Goal: Find specific page/section

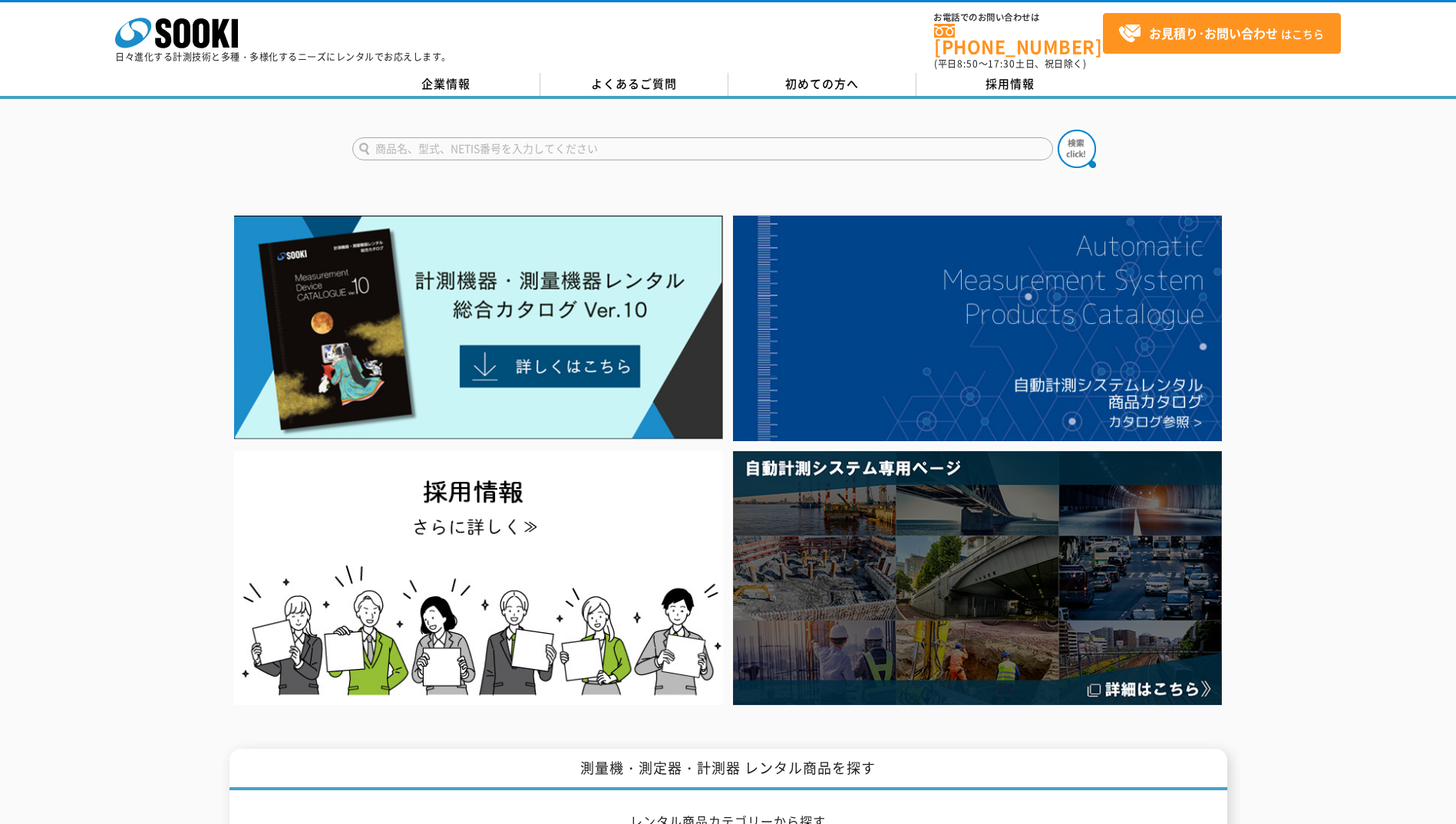
click at [532, 142] on input "text" at bounding box center [703, 148] width 701 height 23
type input "[PERSON_NAME]製衡"
click at [1078, 136] on img at bounding box center [1077, 149] width 38 height 38
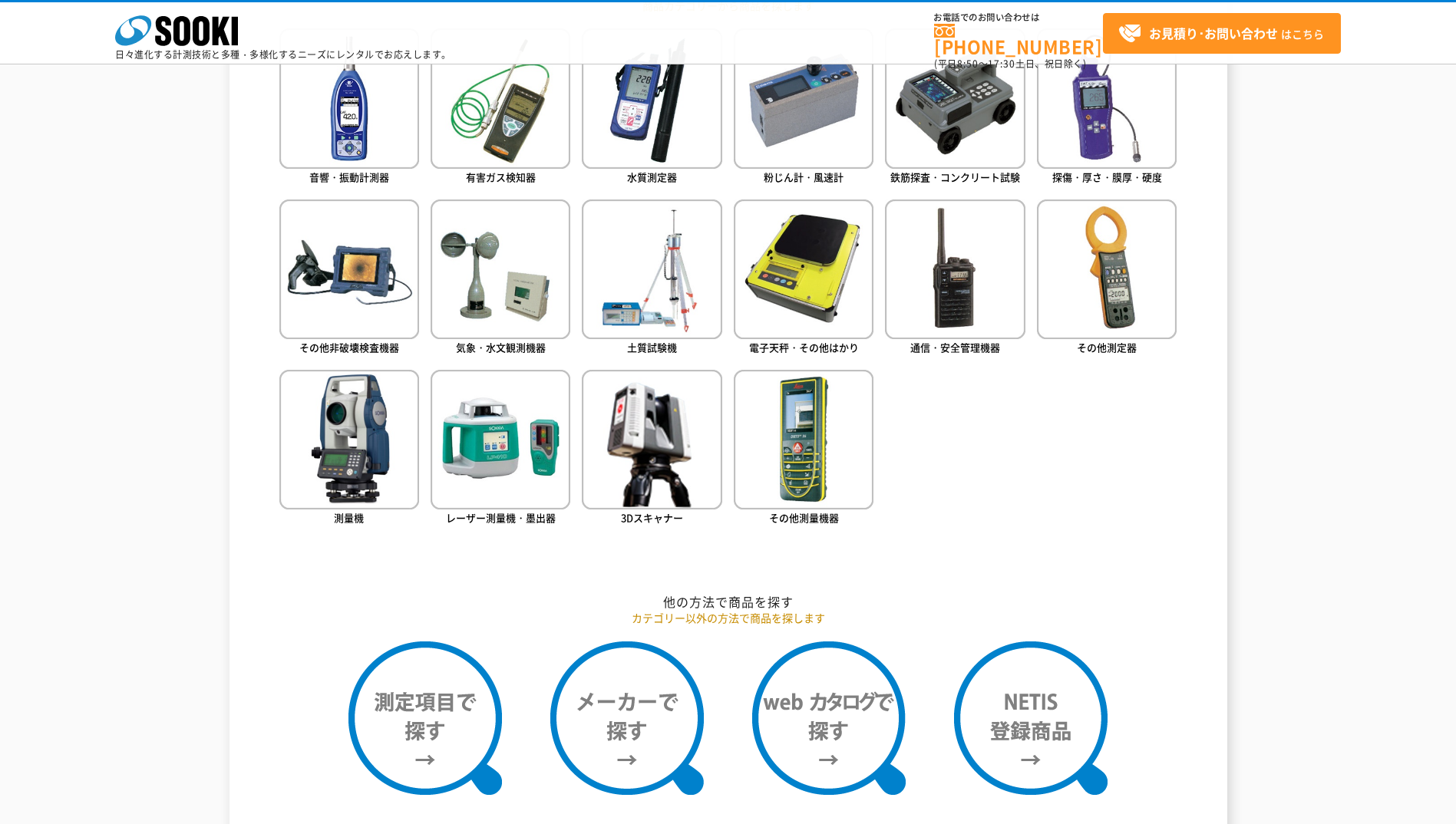
scroll to position [762, 0]
click at [630, 702] on img at bounding box center [626, 717] width 153 height 153
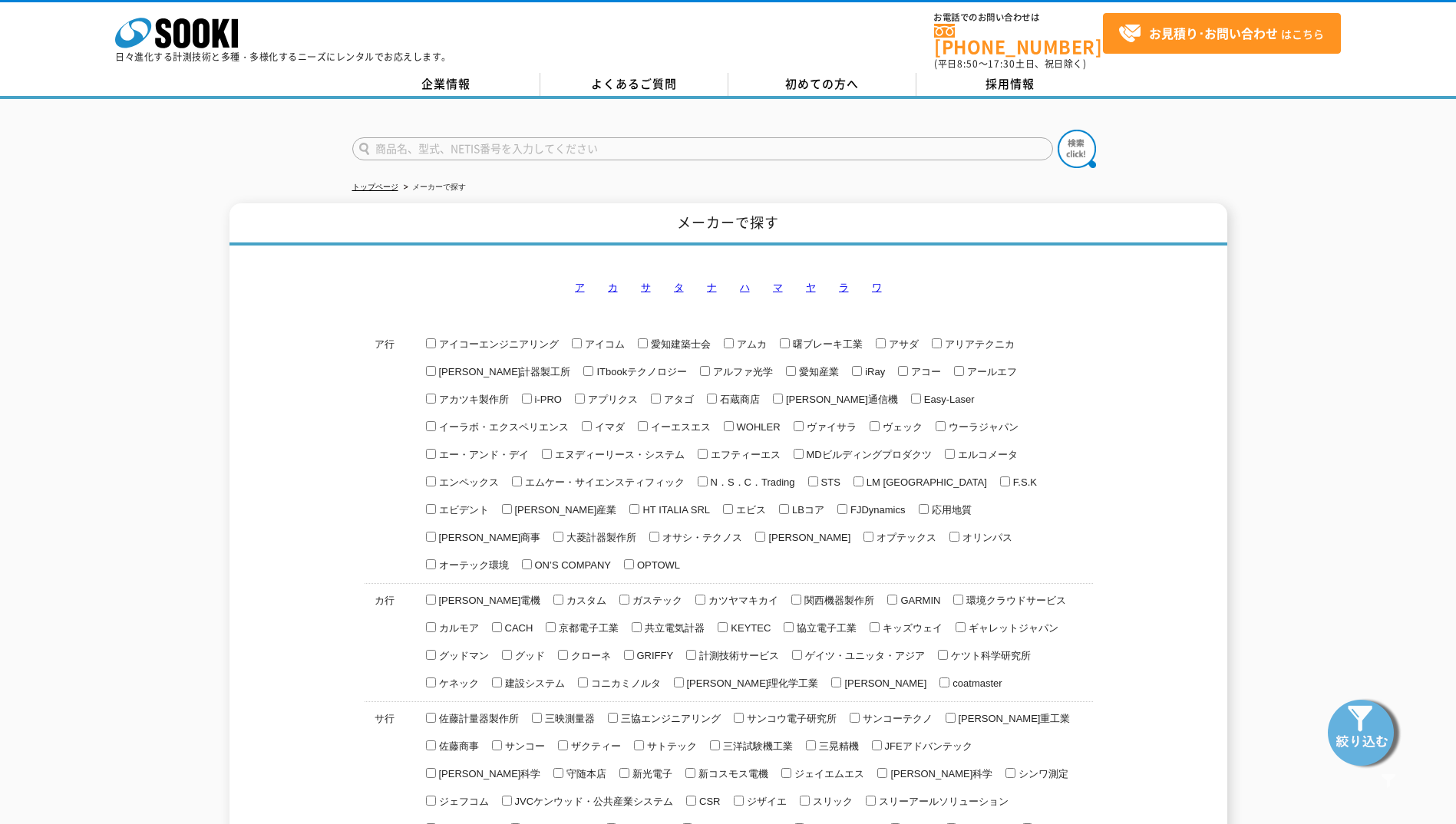
click at [807, 281] on link "ヤ" at bounding box center [811, 287] width 10 height 12
